Goal: Task Accomplishment & Management: Manage account settings

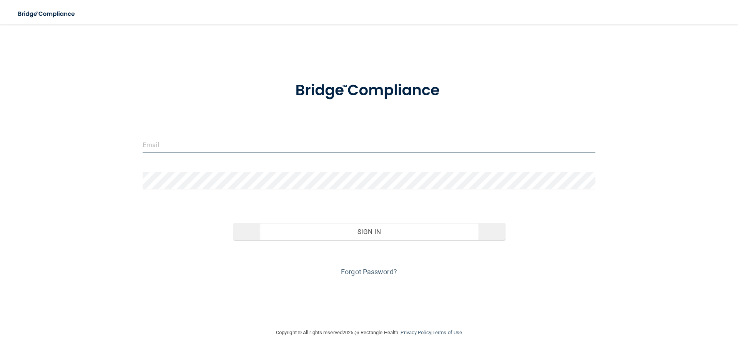
type input "[EMAIL_ADDRESS][DOMAIN_NAME]"
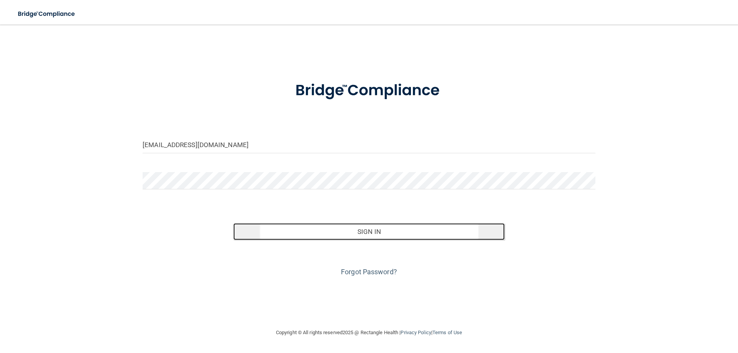
click at [384, 232] on button "Sign In" at bounding box center [369, 231] width 272 height 17
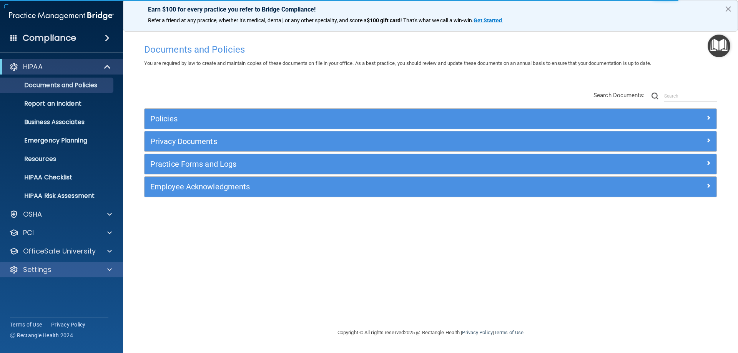
click at [42, 264] on div "Settings" at bounding box center [61, 269] width 123 height 15
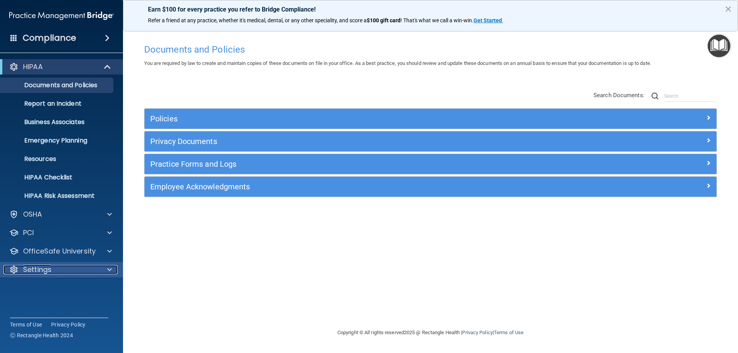
click at [42, 272] on p "Settings" at bounding box center [37, 269] width 28 height 9
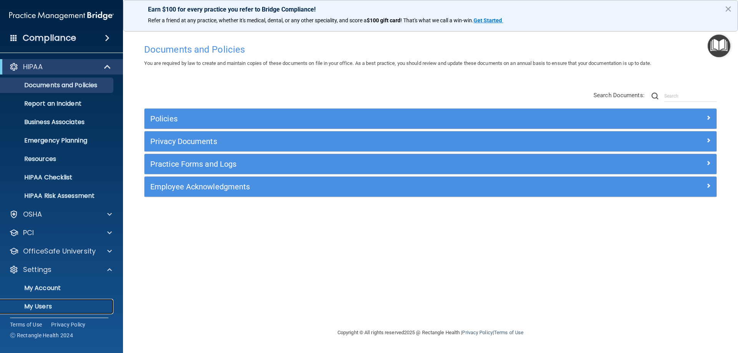
click at [46, 305] on p "My Users" at bounding box center [57, 307] width 105 height 8
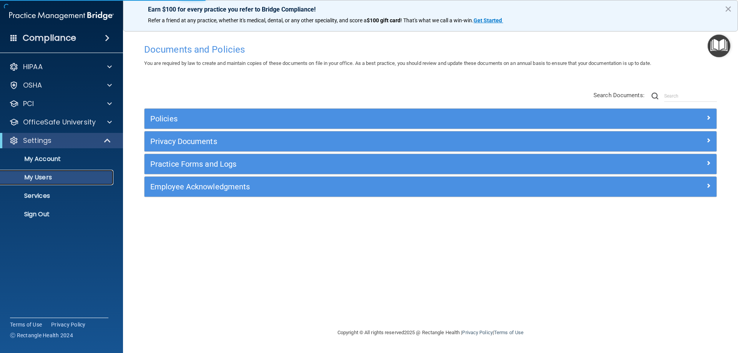
select select "20"
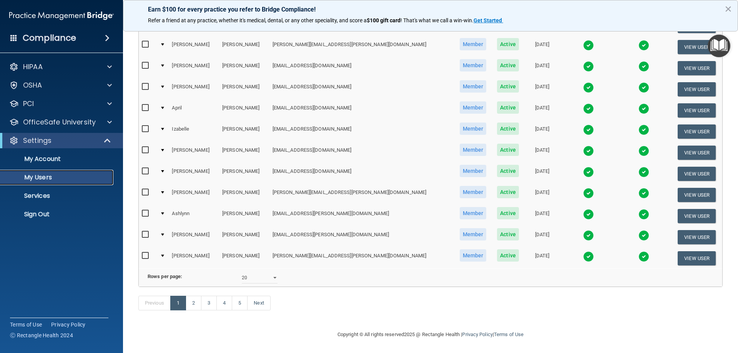
scroll to position [283, 0]
click at [242, 305] on link "5" at bounding box center [240, 303] width 16 height 15
select select "20"
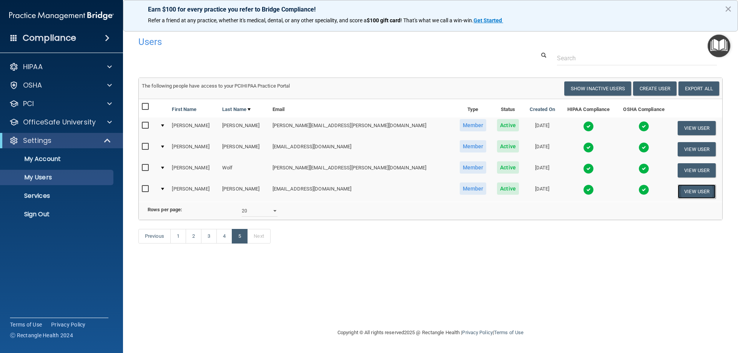
click at [679, 193] on button "View User" at bounding box center [697, 191] width 38 height 14
